Goal: Communication & Community: Participate in discussion

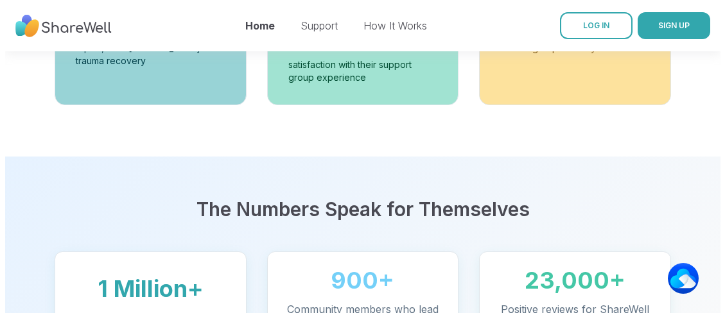
scroll to position [738, 0]
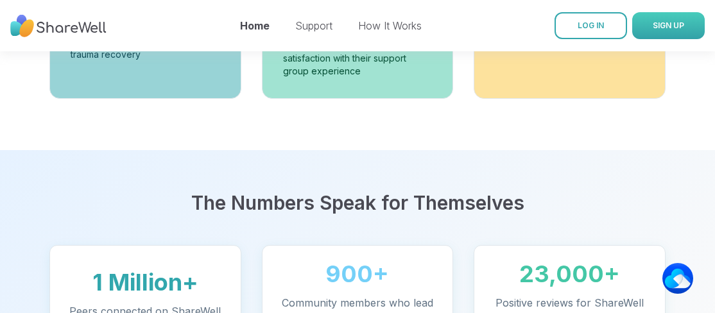
click at [655, 26] on span "SIGN UP" at bounding box center [668, 26] width 31 height 10
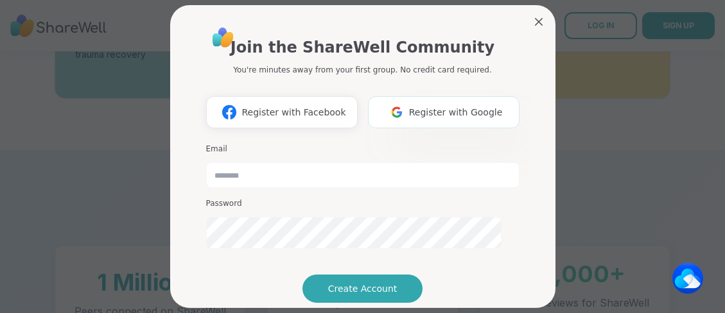
click at [426, 119] on span "Register with Google" at bounding box center [456, 112] width 94 height 13
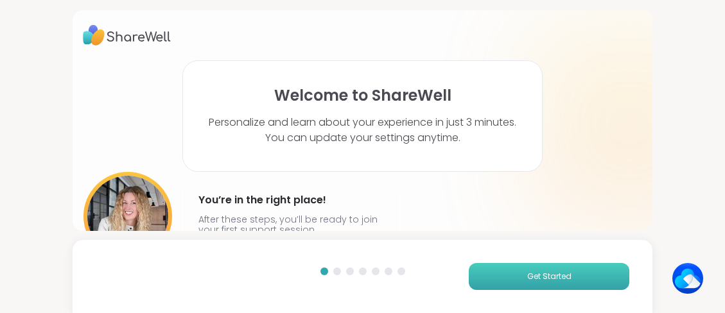
click at [556, 273] on span "Get Started" at bounding box center [549, 277] width 44 height 12
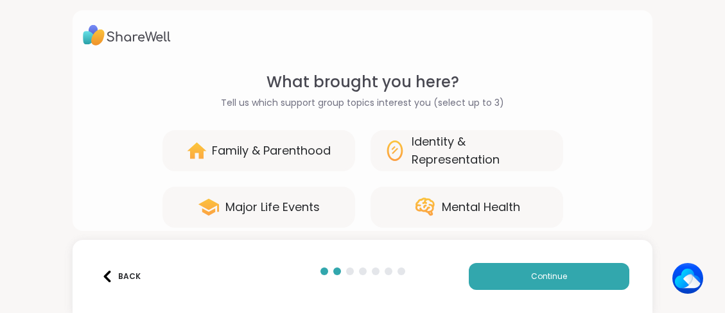
click at [243, 160] on div "Family & Parenthood" at bounding box center [271, 151] width 119 height 18
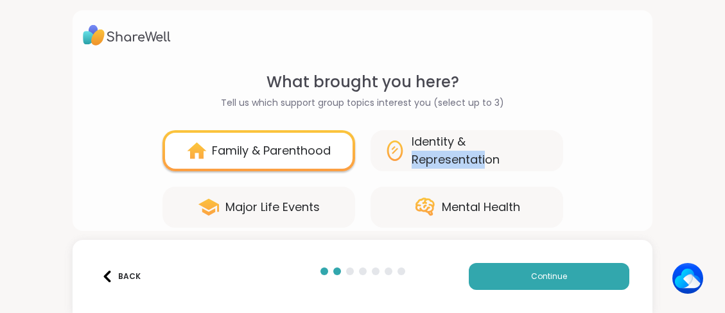
drag, startPoint x: 506, startPoint y: 183, endPoint x: 544, endPoint y: 150, distance: 51.0
click at [544, 150] on div "What brought you here? Tell us which support group topics interest you (select …" at bounding box center [362, 206] width 559 height 270
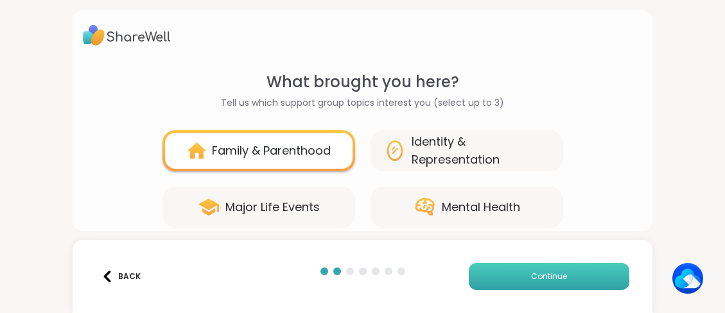
click at [496, 269] on button "Continue" at bounding box center [549, 276] width 160 height 27
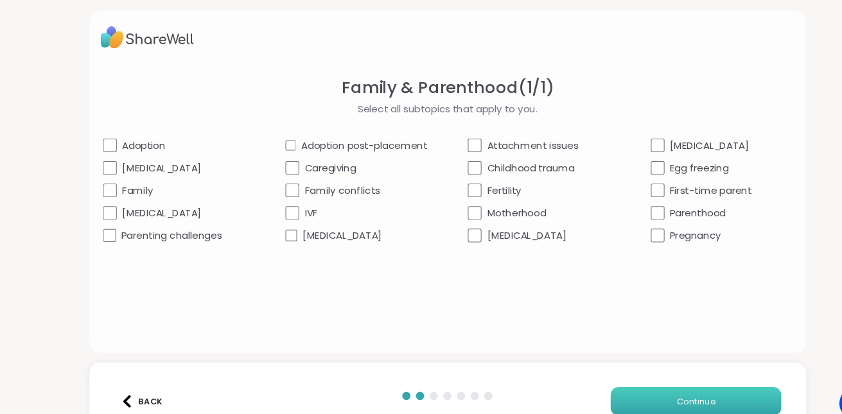
click at [637, 313] on span "Continue" at bounding box center [654, 378] width 36 height 12
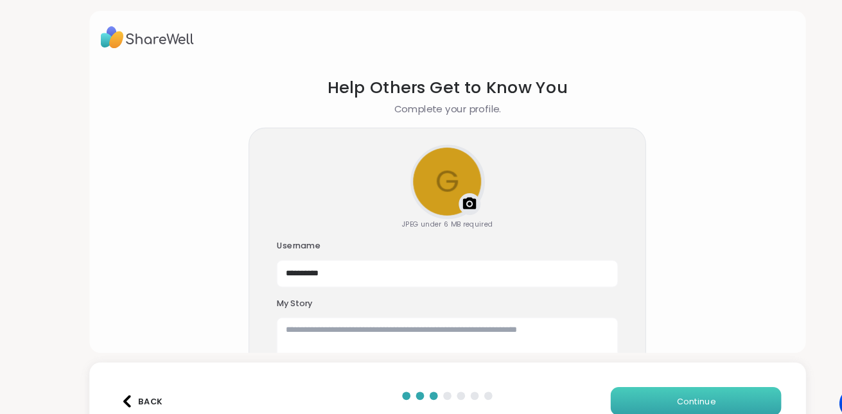
click at [676, 313] on button "Continue" at bounding box center [654, 377] width 160 height 27
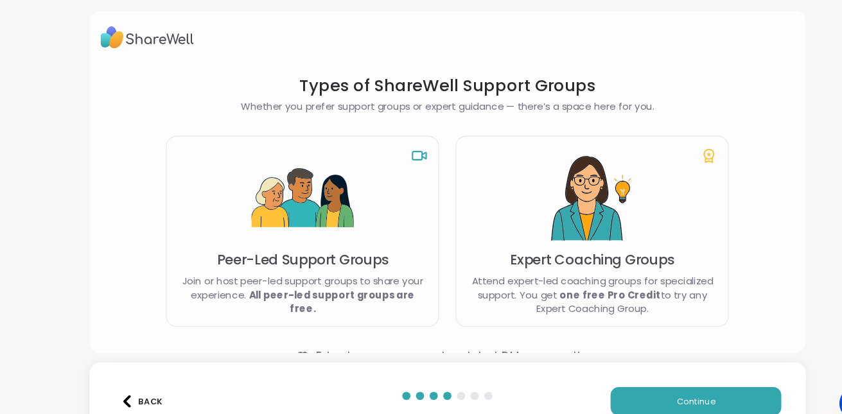
click at [374, 175] on div "Peer-Led Support Groups Join or host peer-led support groups to share your expe…" at bounding box center [284, 218] width 257 height 180
click at [276, 235] on img at bounding box center [284, 187] width 96 height 96
click at [277, 235] on img at bounding box center [284, 187] width 96 height 96
click at [636, 313] on span "Continue" at bounding box center [654, 378] width 36 height 12
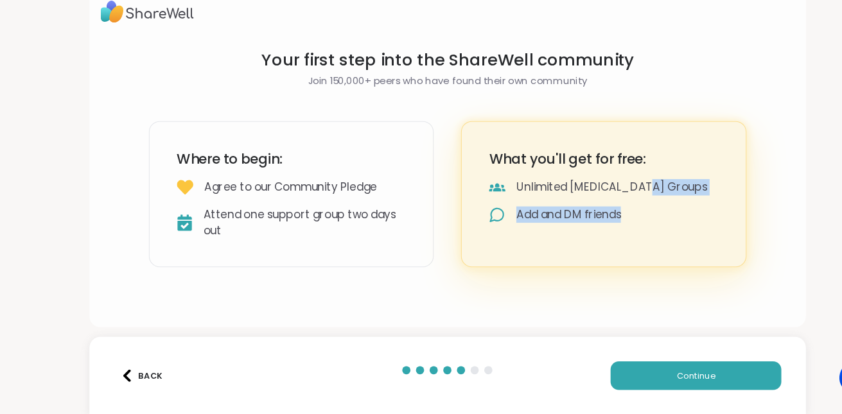
drag, startPoint x: 730, startPoint y: 247, endPoint x: 729, endPoint y: 273, distance: 26.3
click at [714, 273] on section "Your first step into the ShareWell community Join 150,000+ peers who have found…" at bounding box center [420, 172] width 613 height 225
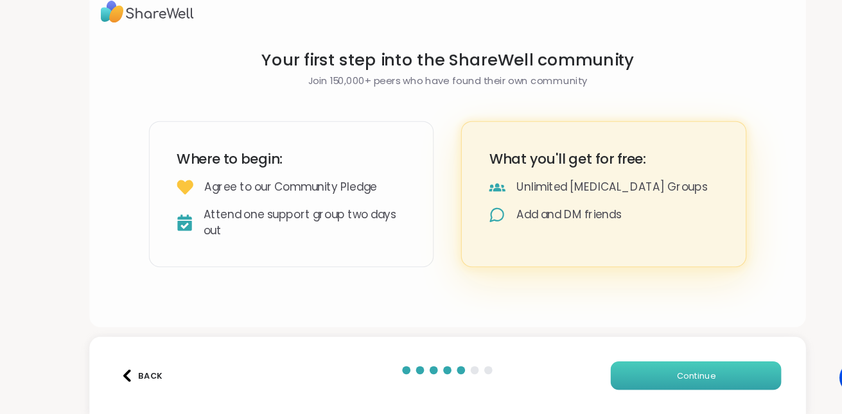
click at [636, 313] on span "Continue" at bounding box center [654, 378] width 36 height 12
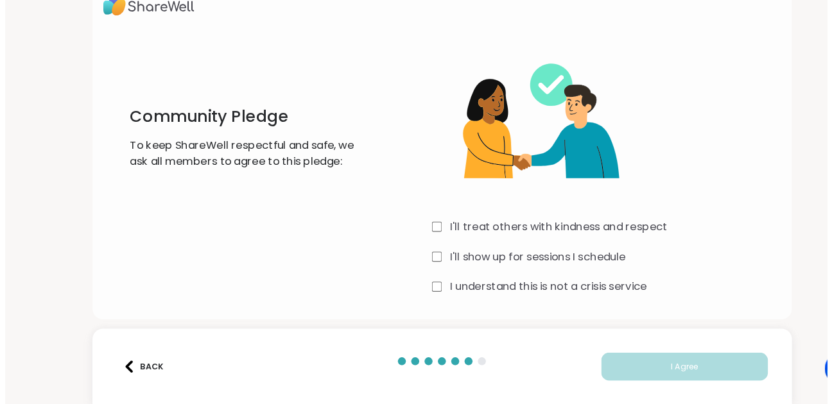
scroll to position [62, 0]
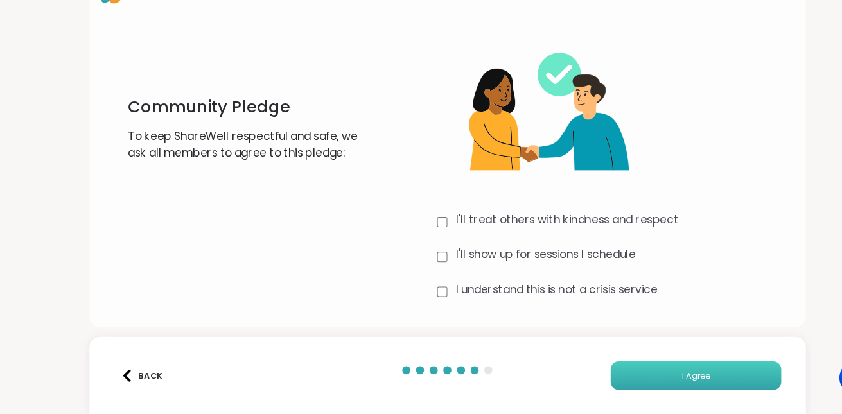
click at [641, 313] on span "I Agree" at bounding box center [654, 378] width 26 height 12
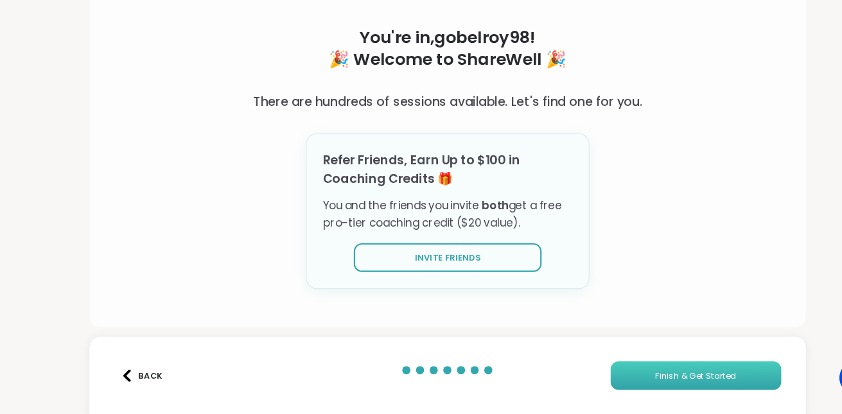
click at [639, 313] on span "Finish & Get Started" at bounding box center [654, 378] width 76 height 12
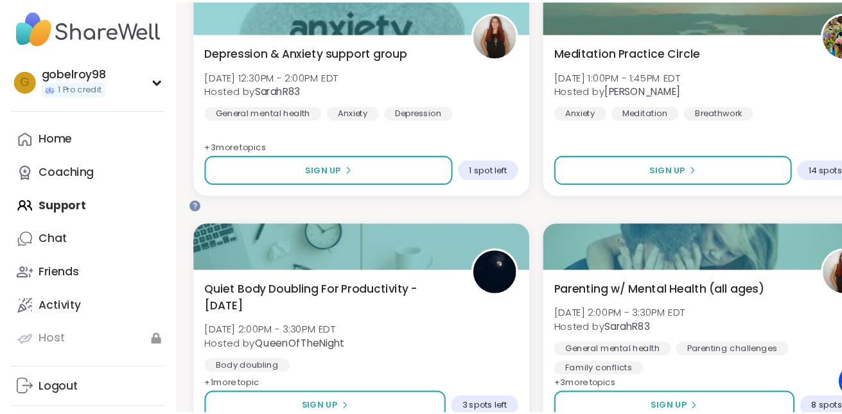
scroll to position [1759, 0]
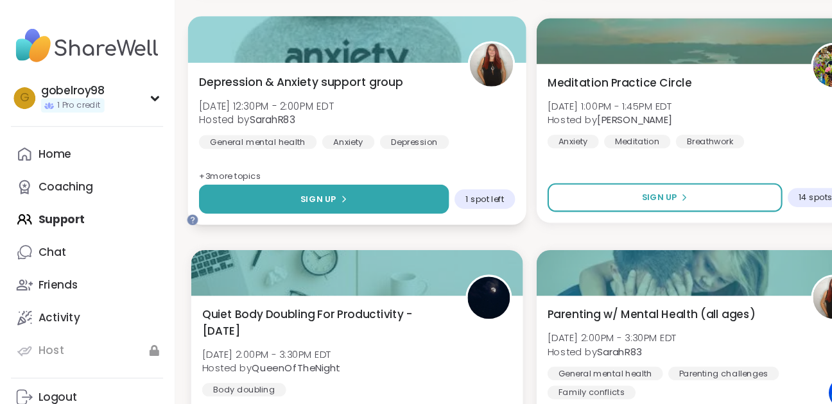
click at [316, 193] on span "Sign Up" at bounding box center [299, 188] width 34 height 12
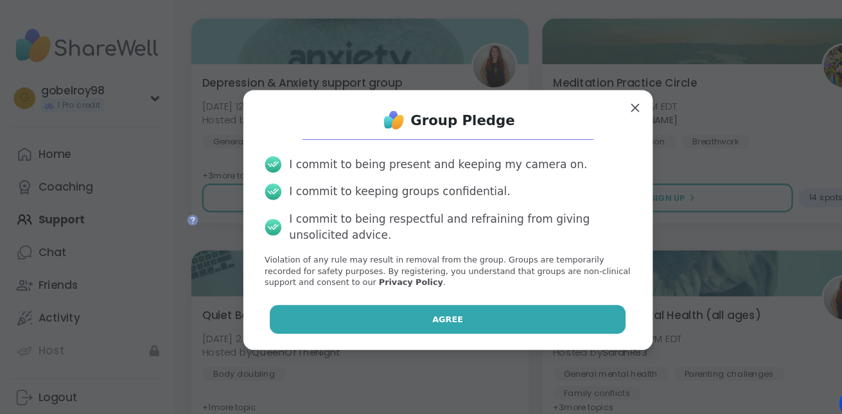
click at [434, 313] on button "Agree" at bounding box center [421, 300] width 334 height 27
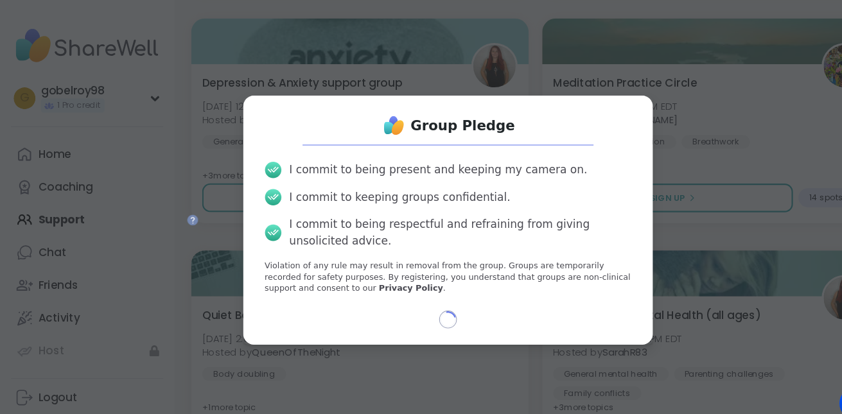
select select "**"
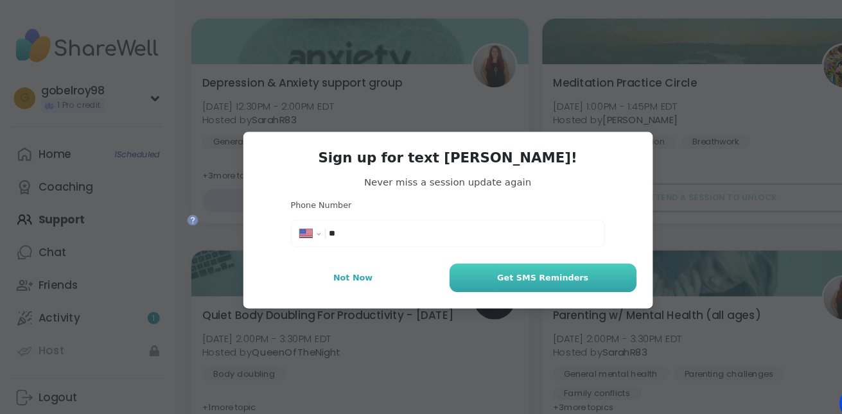
click at [481, 267] on span "Get SMS Reminders" at bounding box center [510, 261] width 86 height 12
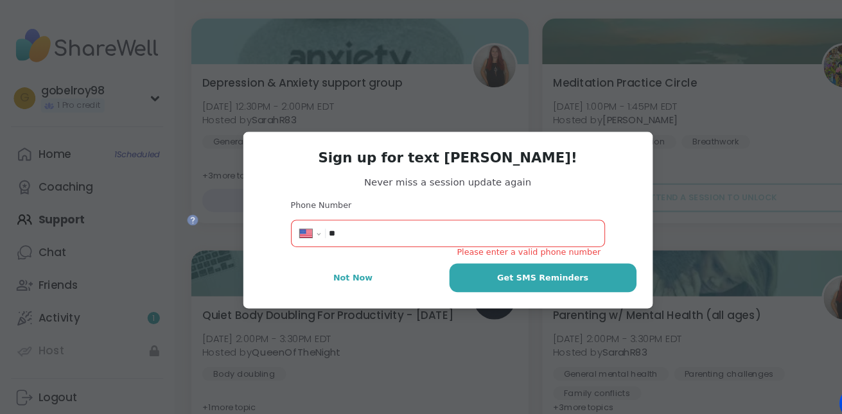
click at [361, 225] on input "**" at bounding box center [434, 219] width 251 height 13
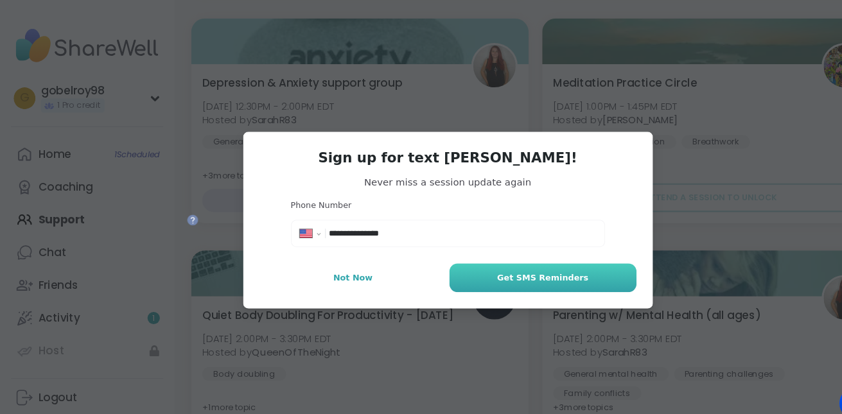
type input "**********"
click at [467, 267] on span "Get SMS Reminders" at bounding box center [510, 261] width 86 height 12
